Goal: Navigation & Orientation: Find specific page/section

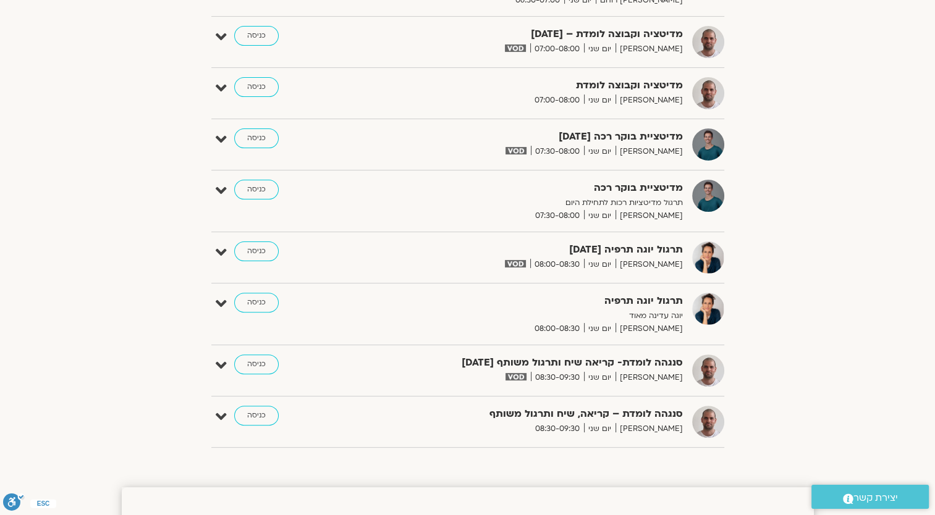
scroll to position [309, 0]
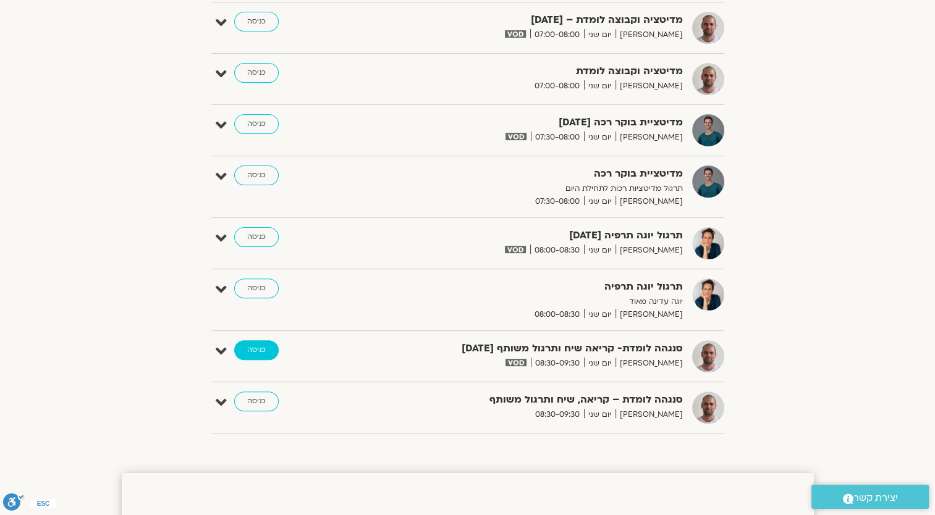
click at [257, 351] on link "כניסה" at bounding box center [256, 351] width 45 height 20
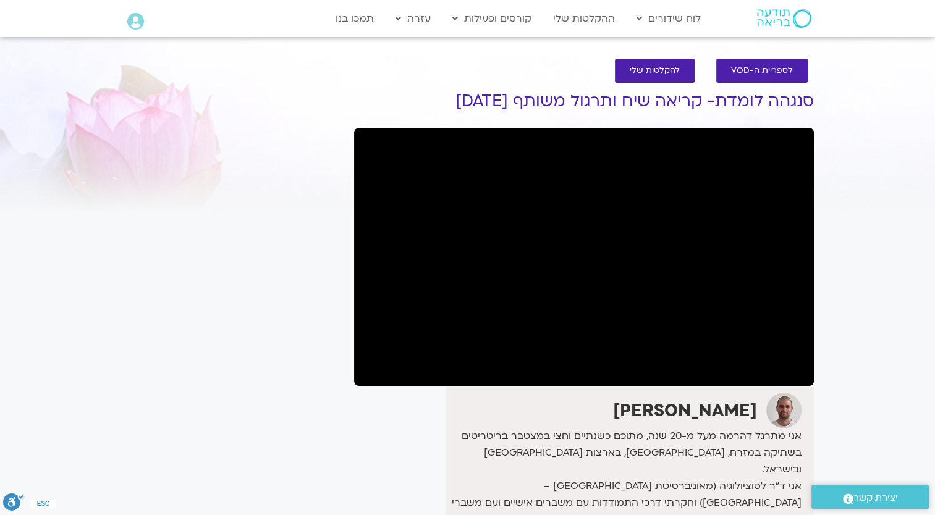
scroll to position [62, 0]
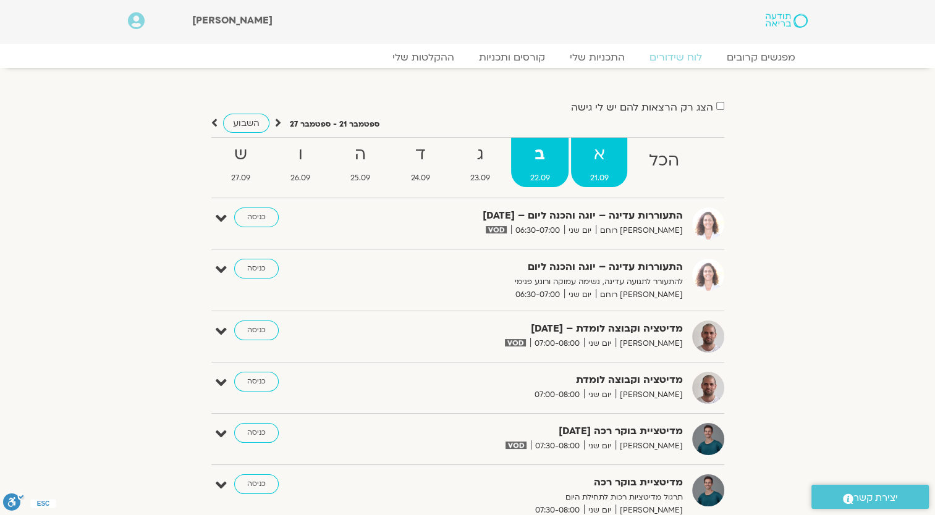
click at [591, 174] on span "21.09" at bounding box center [599, 178] width 56 height 13
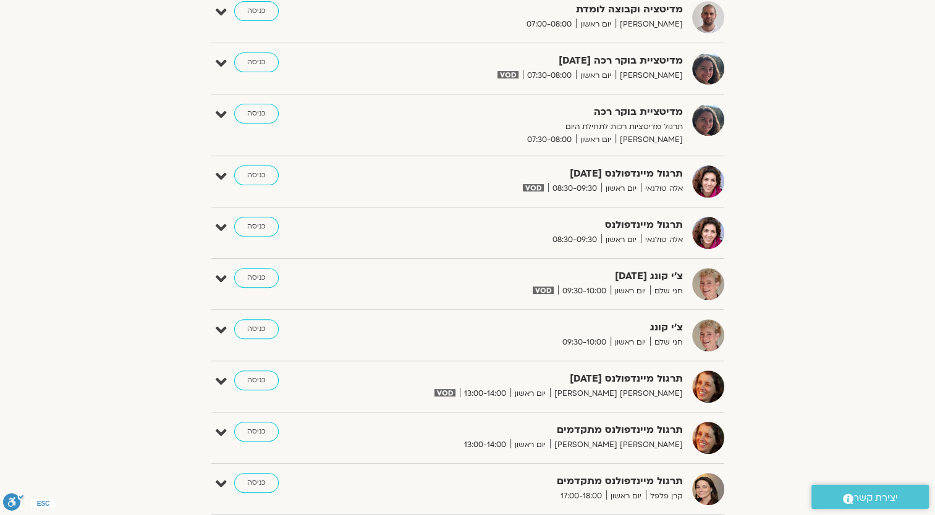
scroll to position [309, 0]
